Goal: Task Accomplishment & Management: Use online tool/utility

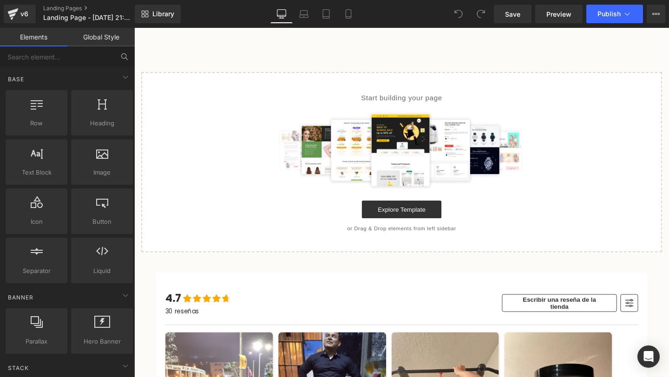
click at [125, 57] on icon at bounding box center [124, 56] width 8 height 8
click at [96, 59] on input "text" at bounding box center [57, 56] width 114 height 20
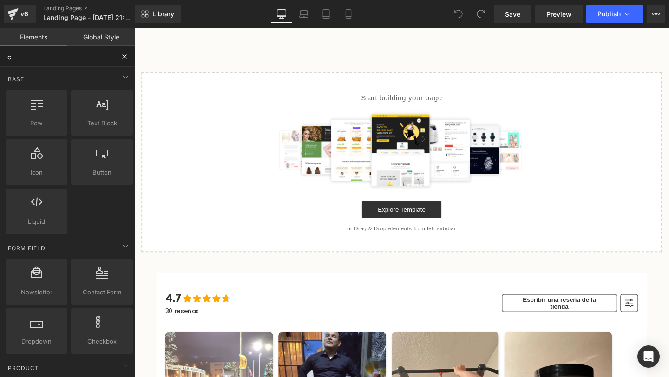
type input "cu"
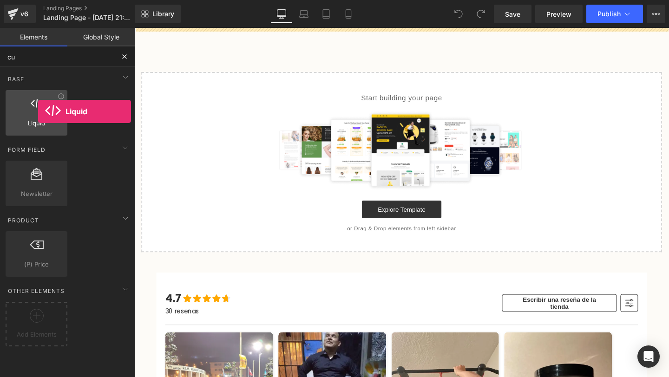
click at [38, 111] on div at bounding box center [36, 108] width 56 height 21
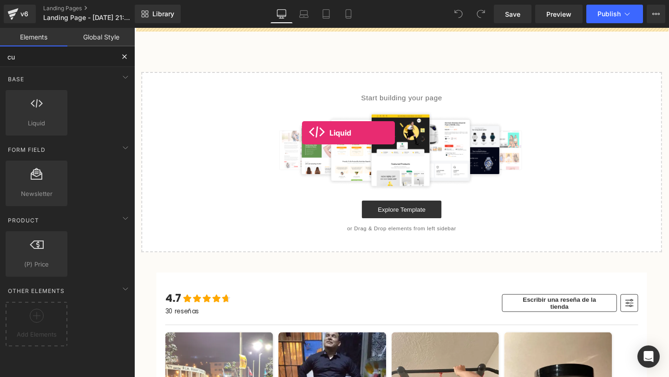
drag, startPoint x: 165, startPoint y: 138, endPoint x: 313, endPoint y: 137, distance: 147.2
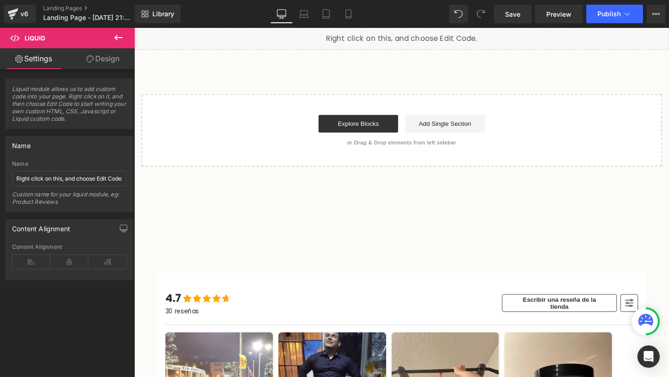
click at [381, 73] on div "Liquid Select your layout" at bounding box center [415, 101] width 562 height 146
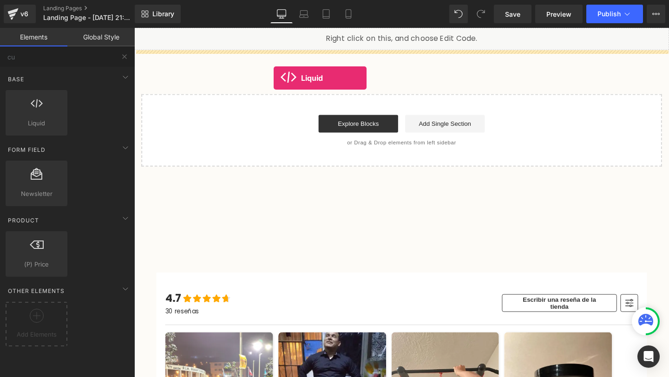
drag, startPoint x: 173, startPoint y: 144, endPoint x: 278, endPoint y: 80, distance: 123.2
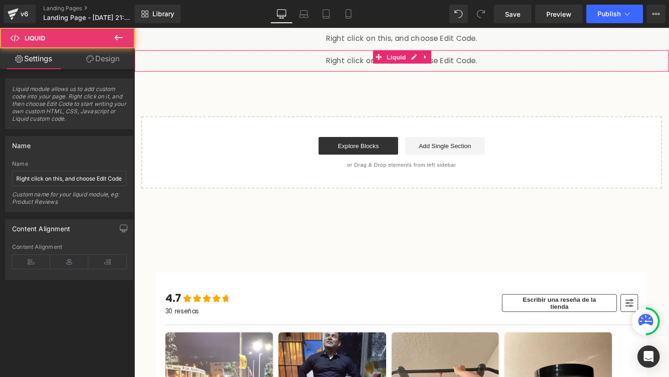
click at [360, 64] on div "Liquid" at bounding box center [415, 62] width 562 height 23
click at [399, 61] on span "Liquid" at bounding box center [409, 59] width 25 height 14
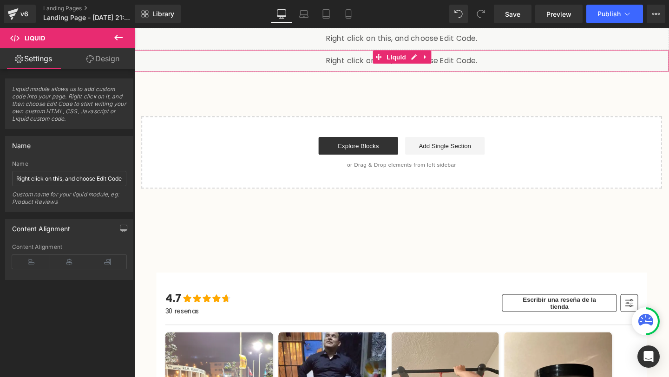
click at [348, 65] on div "Liquid" at bounding box center [415, 62] width 562 height 23
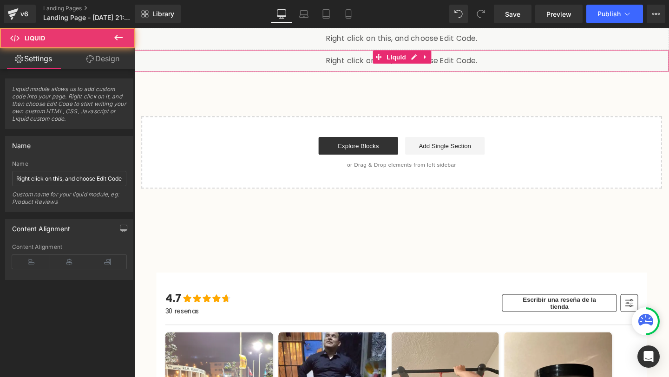
click at [348, 65] on div "Liquid" at bounding box center [415, 62] width 562 height 23
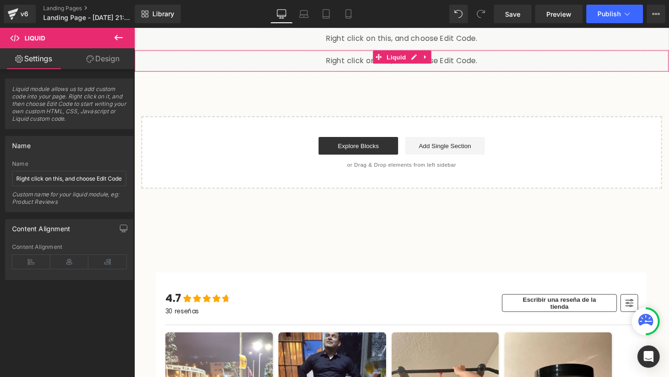
click at [44, 102] on span "Liquid module allows us to add custom code into your page. Right click on it, a…" at bounding box center [69, 106] width 114 height 43
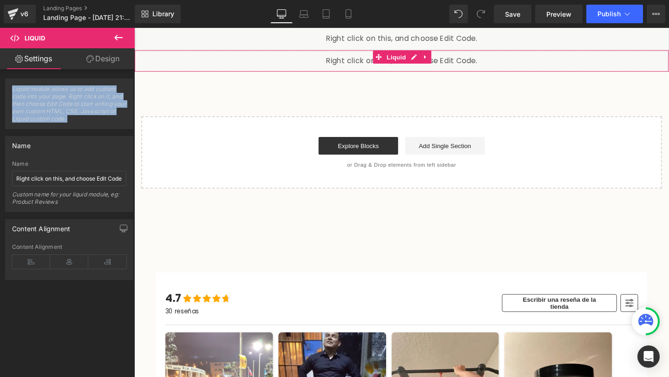
click at [44, 102] on span "Liquid module allows us to add custom code into your page. Right click on it, a…" at bounding box center [69, 106] width 114 height 43
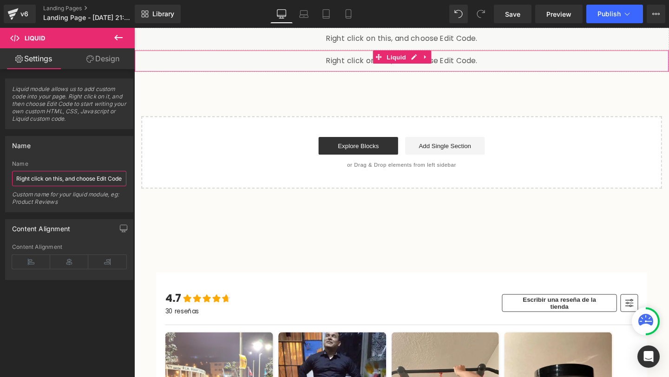
click at [23, 176] on input "Right click on this, and choose Edit Code." at bounding box center [69, 178] width 114 height 15
click at [23, 177] on input "Right click on this, and choose Edit Code." at bounding box center [69, 178] width 114 height 15
click at [439, 59] on icon at bounding box center [440, 59] width 2 height 4
click at [445, 59] on icon at bounding box center [446, 58] width 7 height 7
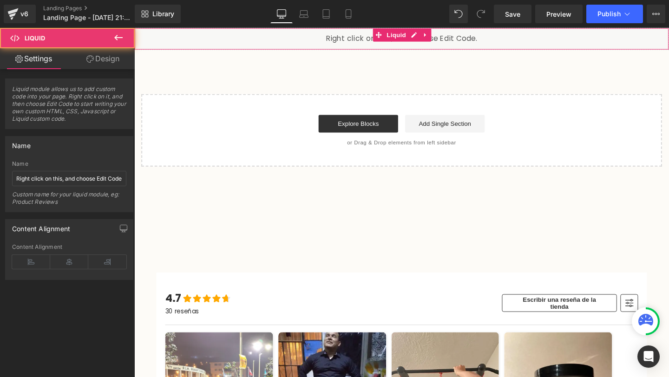
click at [475, 39] on div "Liquid" at bounding box center [415, 39] width 562 height 23
click at [469, 39] on div "Liquid" at bounding box center [415, 39] width 562 height 23
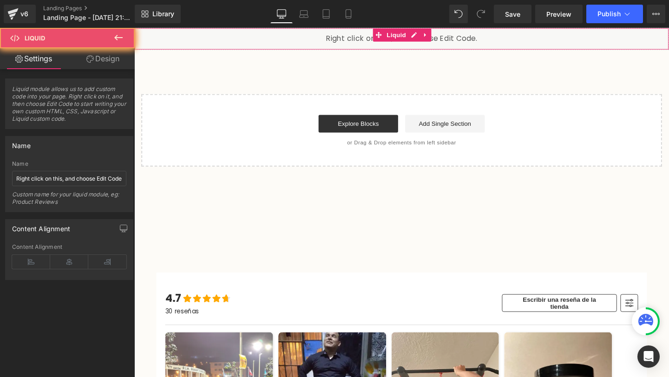
click at [469, 39] on div "Liquid" at bounding box center [415, 39] width 562 height 23
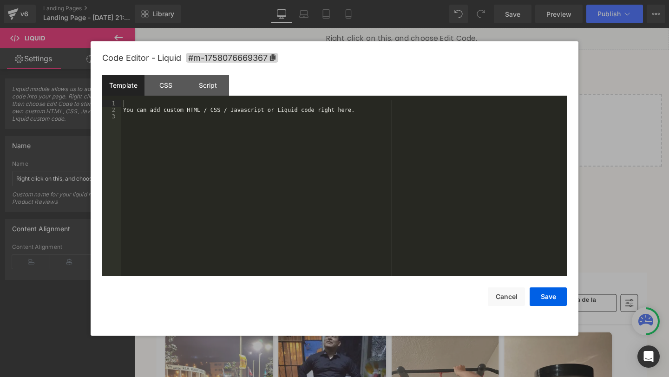
click at [429, 33] on div "Liquid" at bounding box center [415, 39] width 562 height 23
click at [288, 150] on div "You can add custom HTML / CSS / Javascript or Liquid code right here." at bounding box center [343, 194] width 445 height 189
click at [266, 124] on div "You can add custom HTML / CSS / Javascript or Liquid code right here." at bounding box center [343, 194] width 445 height 189
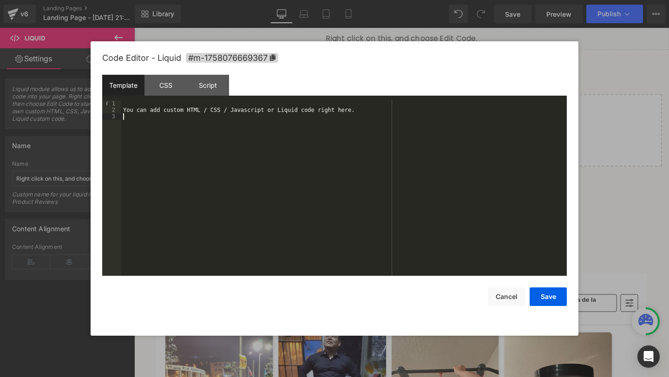
click at [266, 124] on div "You can add custom HTML / CSS / Javascript or Liquid code right here." at bounding box center [343, 194] width 445 height 189
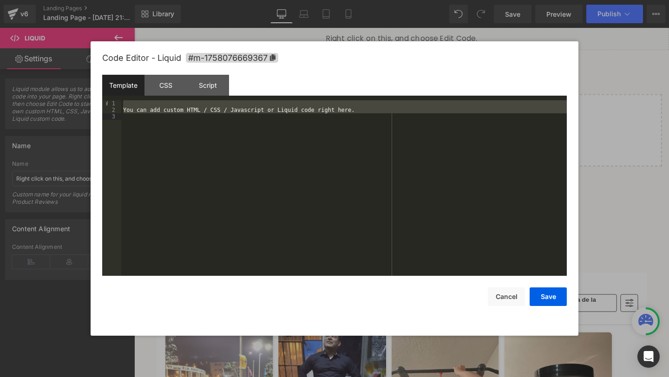
click at [266, 118] on div "You can add custom HTML / CSS / Javascript or Liquid code right here." at bounding box center [343, 194] width 445 height 189
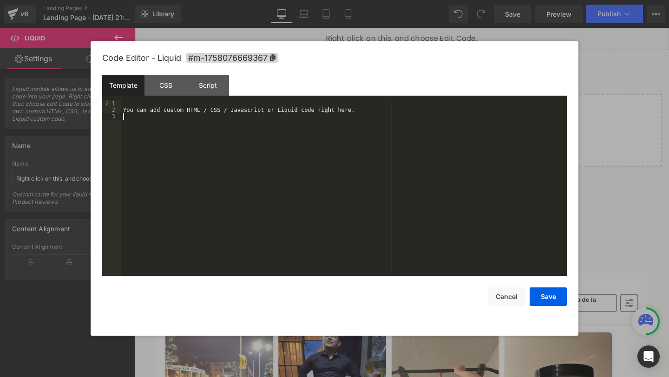
click at [266, 118] on div "You can add custom HTML / CSS / Javascript or Liquid code right here." at bounding box center [343, 194] width 445 height 189
click at [257, 109] on div "You can add custom HTML / CSS / Javascript or Liquid code right here." at bounding box center [343, 194] width 445 height 189
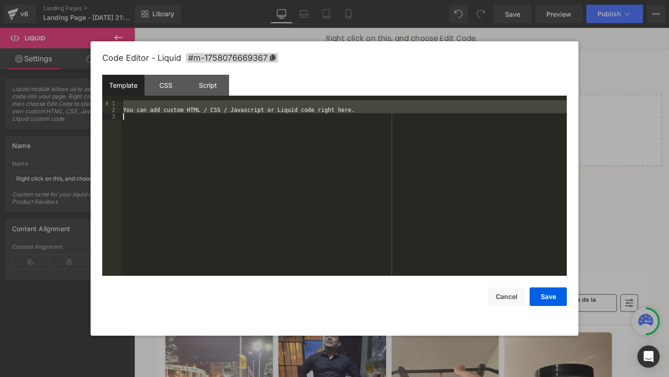
click at [257, 109] on div "You can add custom HTML / CSS / Javascript or Liquid code right here." at bounding box center [343, 194] width 445 height 189
click at [271, 145] on div "You can add custom HTML / CSS / Javascript or Liquid code right here." at bounding box center [343, 194] width 445 height 189
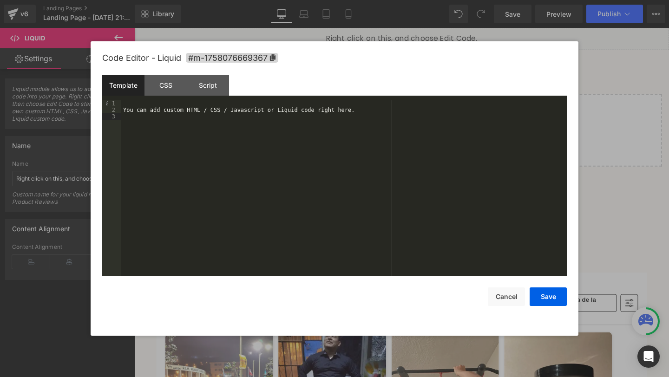
click at [265, 137] on div "You can add custom HTML / CSS / Javascript or Liquid code right here." at bounding box center [343, 194] width 445 height 189
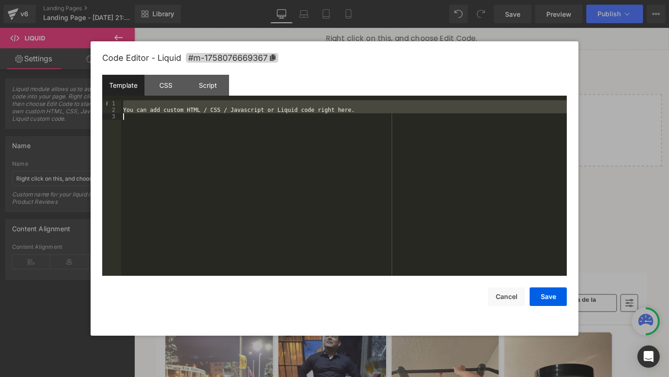
click at [265, 137] on div "You can add custom HTML / CSS / Javascript or Liquid code right here." at bounding box center [343, 194] width 445 height 189
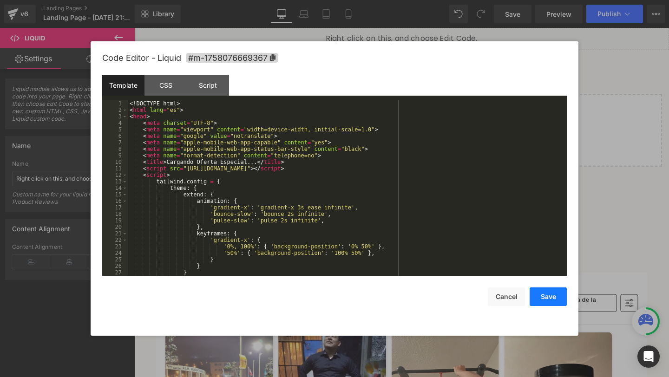
click at [551, 300] on button "Save" at bounding box center [547, 296] width 37 height 19
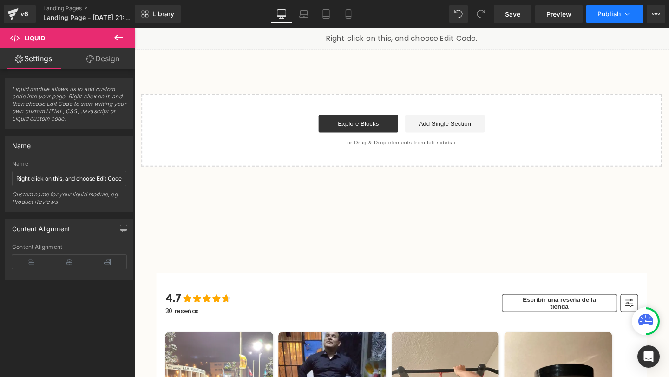
click at [609, 21] on button "Publish" at bounding box center [614, 14] width 57 height 19
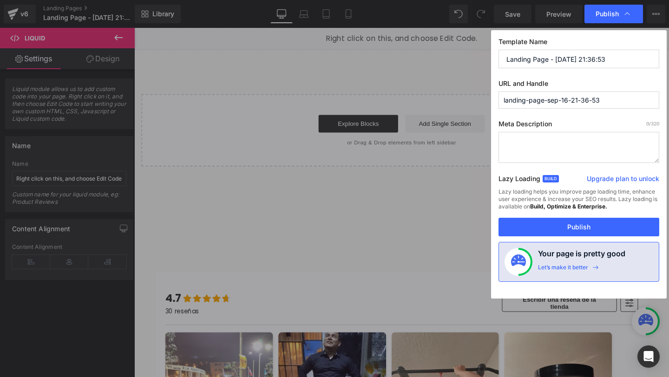
click at [557, 103] on input "landing-page-sep-16-21-36-53" at bounding box center [578, 99] width 161 height 17
click at [540, 226] on button "Publish" at bounding box center [578, 227] width 161 height 19
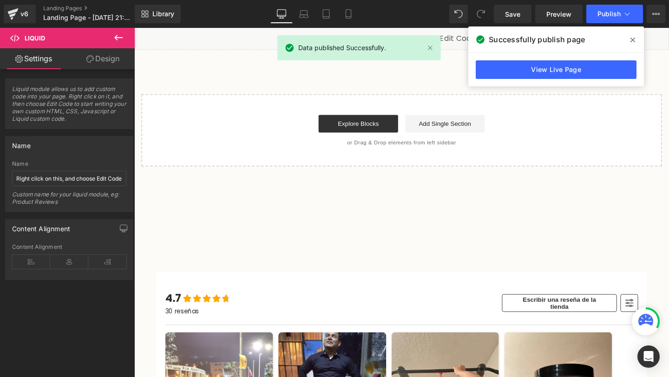
click at [634, 40] on icon at bounding box center [632, 39] width 5 height 7
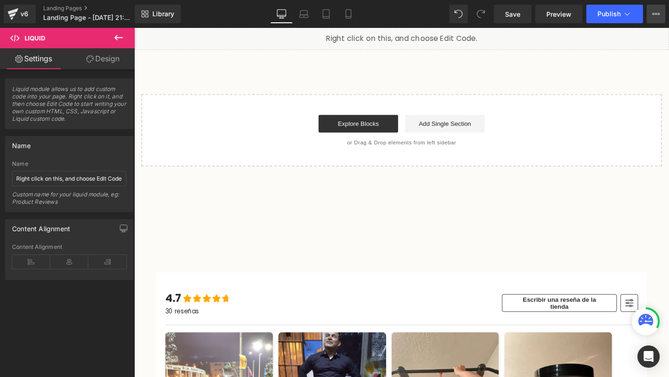
click at [656, 15] on icon at bounding box center [655, 13] width 7 height 7
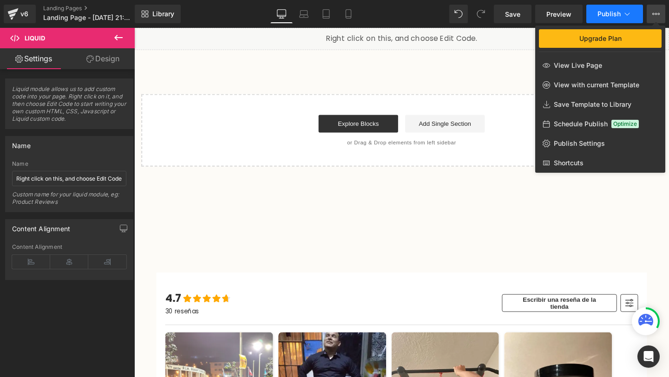
click at [629, 16] on icon at bounding box center [626, 13] width 9 height 9
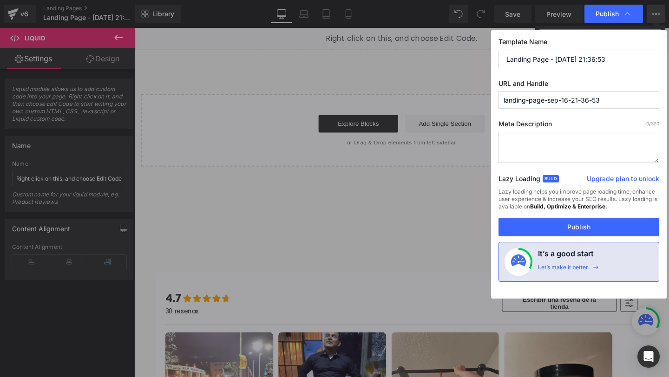
click at [569, 107] on input "landing-page-sep-16-21-36-53" at bounding box center [578, 99] width 161 height 17
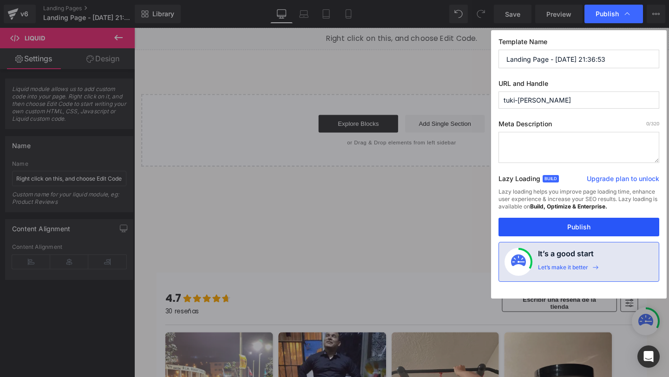
type input "tuki-[PERSON_NAME]"
drag, startPoint x: 554, startPoint y: 226, endPoint x: 566, endPoint y: 57, distance: 169.5
click at [566, 57] on div "Template Name Landing Page - [DATE] 21:36:53 URL and Handle tuki-[PERSON_NAME] …" at bounding box center [579, 164] width 176 height 268
click at [566, 57] on input "Landing Page - [DATE] 21:36:53" at bounding box center [578, 59] width 161 height 19
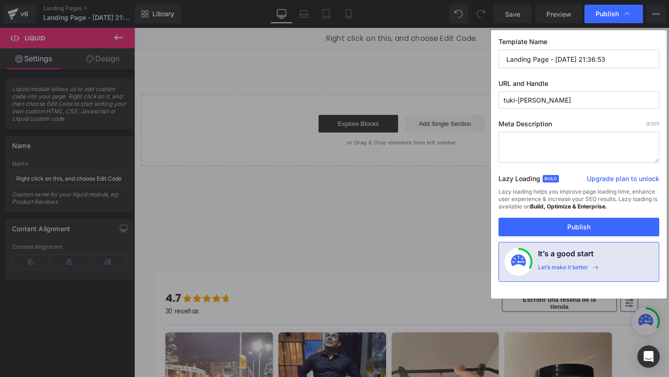
click at [566, 57] on input "Landing Page - [DATE] 21:36:53" at bounding box center [578, 59] width 161 height 19
type input "Tuki"
click at [541, 158] on textarea at bounding box center [578, 147] width 161 height 31
click at [559, 157] on textarea at bounding box center [578, 147] width 161 height 31
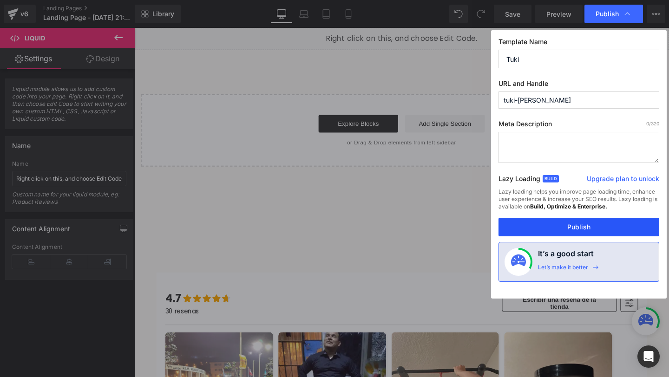
drag, startPoint x: 558, startPoint y: 231, endPoint x: 446, endPoint y: 214, distance: 113.7
click at [558, 231] on button "Publish" at bounding box center [578, 227] width 161 height 19
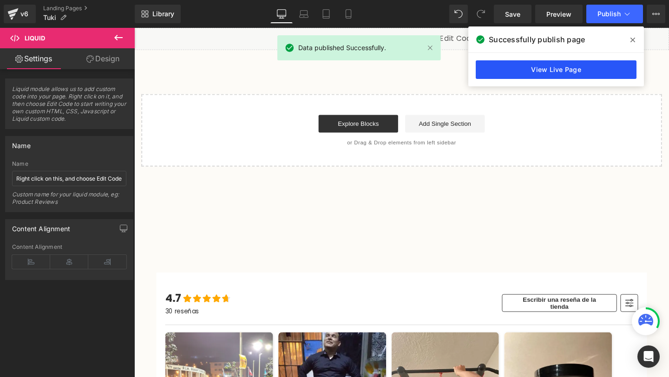
click at [592, 67] on link "View Live Page" at bounding box center [556, 69] width 161 height 19
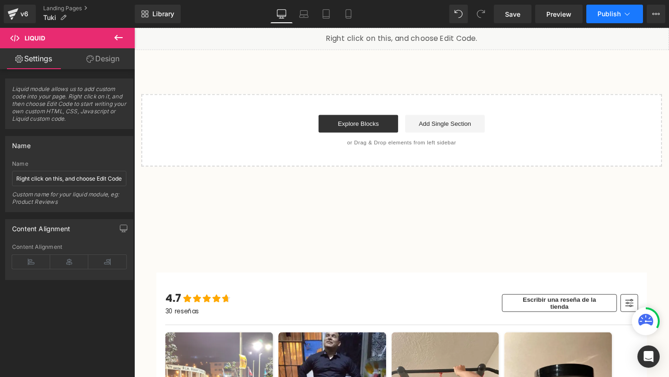
click at [629, 14] on icon at bounding box center [626, 13] width 9 height 9
click at [659, 13] on icon at bounding box center [659, 14] width 2 height 2
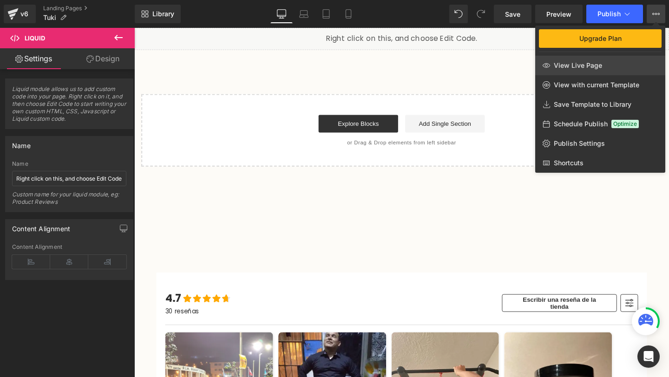
click at [586, 59] on link "View Live Page" at bounding box center [600, 66] width 130 height 20
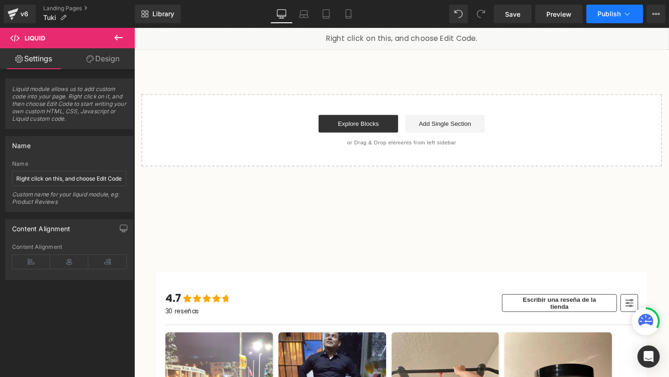
click at [617, 19] on button "Publish" at bounding box center [614, 14] width 57 height 19
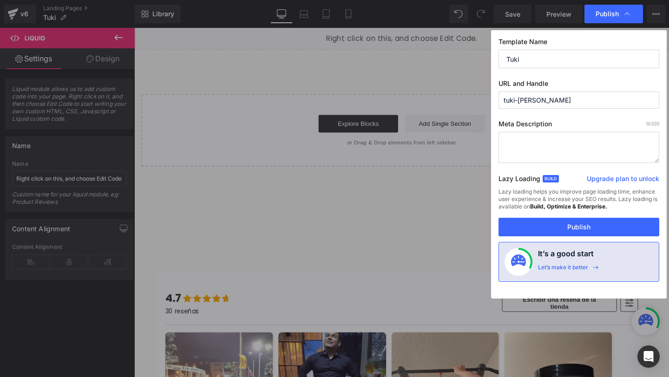
click at [543, 96] on input "tuki-[PERSON_NAME]" at bounding box center [578, 99] width 161 height 17
click at [540, 148] on textarea at bounding box center [578, 147] width 161 height 31
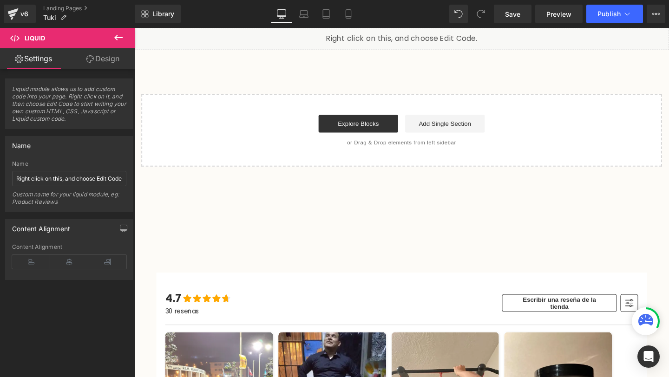
click at [78, 14] on ul "Landing Pages Tuki" at bounding box center [88, 14] width 91 height 19
click at [77, 13] on ul "Landing Pages Tuki" at bounding box center [88, 14] width 91 height 19
click at [78, 12] on link "Landing Pages" at bounding box center [88, 8] width 91 height 7
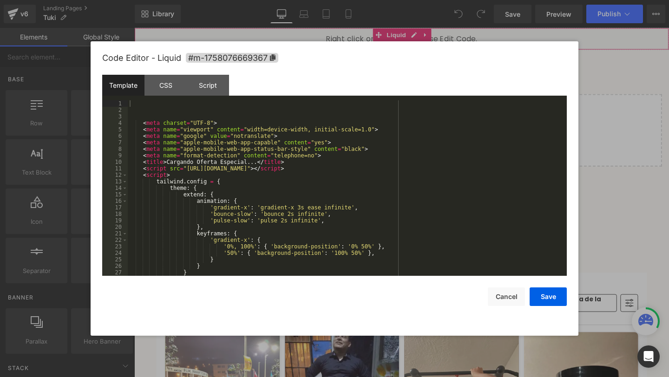
click at [426, 35] on div "Liquid" at bounding box center [415, 39] width 562 height 23
click at [184, 113] on div "< meta charset = "UTF-8" > < meta name = "viewport" content = "width=device-wid…" at bounding box center [345, 194] width 435 height 189
click at [505, 304] on button "Cancel" at bounding box center [506, 296] width 37 height 19
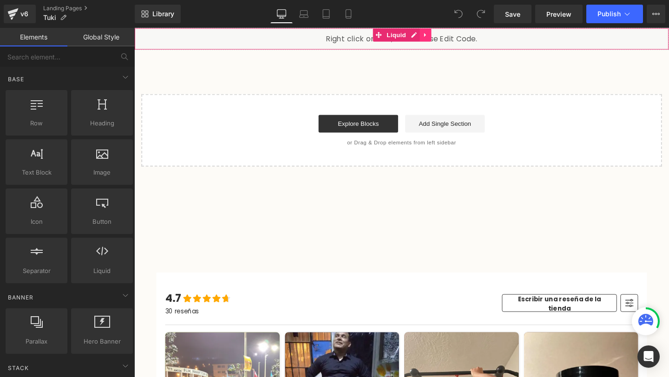
click at [439, 36] on icon at bounding box center [440, 35] width 2 height 4
click at [447, 37] on icon at bounding box center [446, 35] width 7 height 7
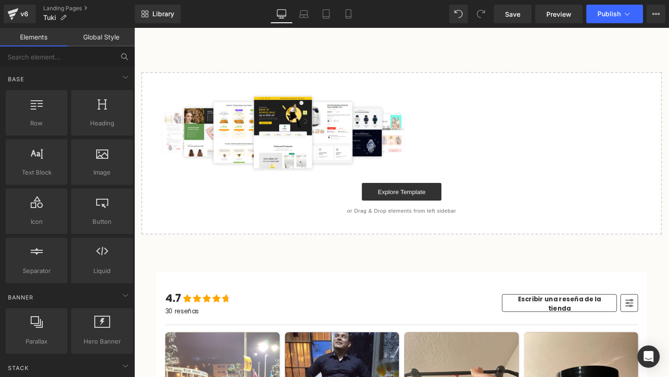
click at [125, 56] on icon at bounding box center [124, 56] width 8 height 8
click at [91, 67] on div "Base Row rows, columns, layouts, div Heading headings, titles, h1,h2,h3,h4,h5,h…" at bounding box center [69, 176] width 131 height 218
click at [90, 63] on input "text" at bounding box center [57, 56] width 114 height 20
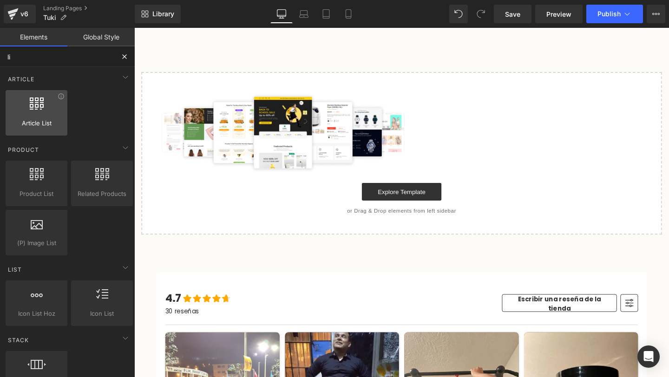
type input "liq"
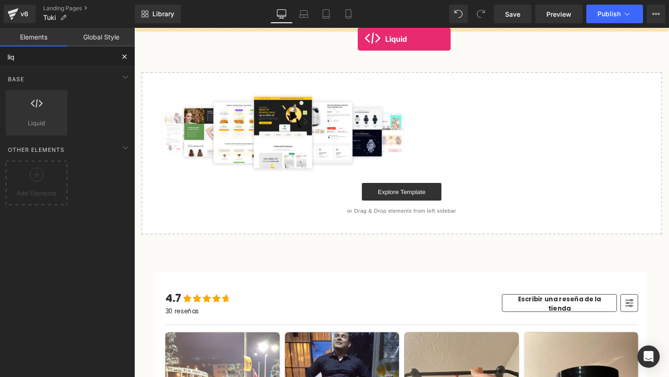
drag, startPoint x: 168, startPoint y: 156, endPoint x: 370, endPoint y: 39, distance: 232.8
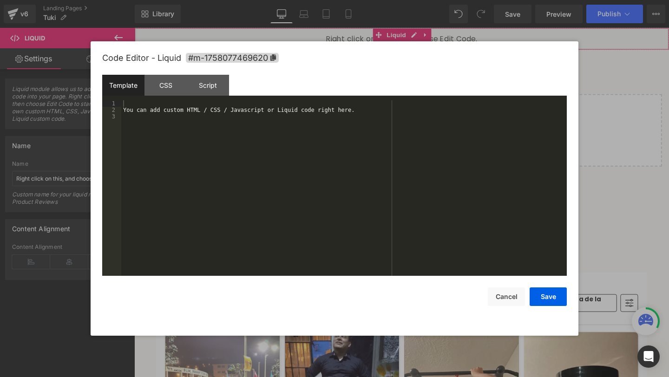
click at [425, 34] on icon at bounding box center [428, 35] width 7 height 7
click at [288, 153] on div "You can add custom HTML / CSS / Javascript or Liquid code right here." at bounding box center [343, 194] width 445 height 189
